Goal: Information Seeking & Learning: Learn about a topic

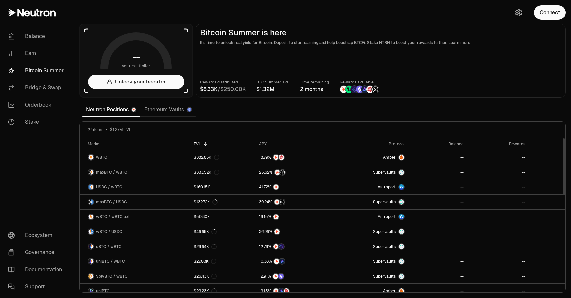
click at [180, 110] on link "Ethereum Vaults" at bounding box center [167, 109] width 55 height 13
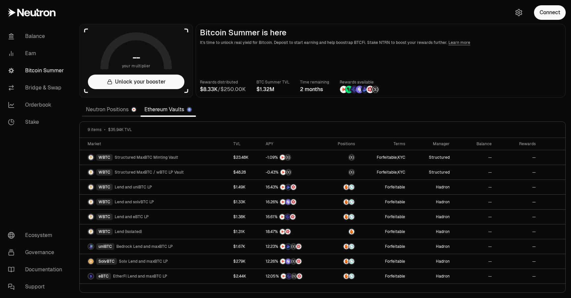
click at [97, 109] on link "Neutron Positions" at bounding box center [111, 109] width 58 height 13
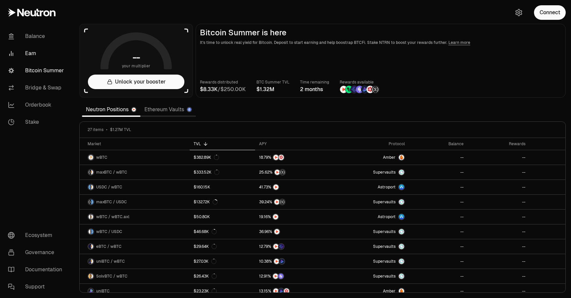
click at [33, 54] on link "Earn" at bounding box center [37, 53] width 69 height 17
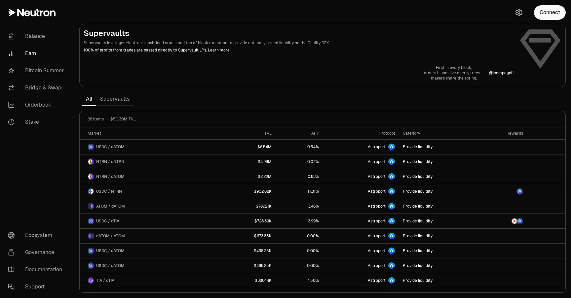
click at [118, 100] on link "Supervaults" at bounding box center [114, 98] width 37 height 13
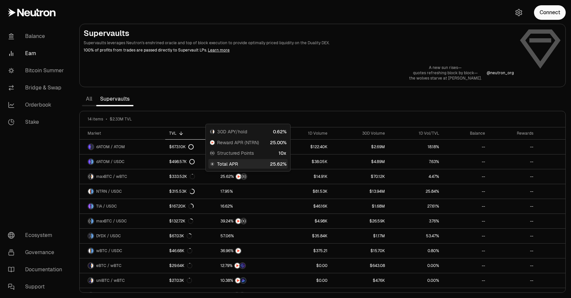
click at [313, 89] on section "Supervaults Supervaults leverages Neutron's enshrined oracle and top of block e…" at bounding box center [322, 149] width 497 height 298
